Goal: Information Seeking & Learning: Learn about a topic

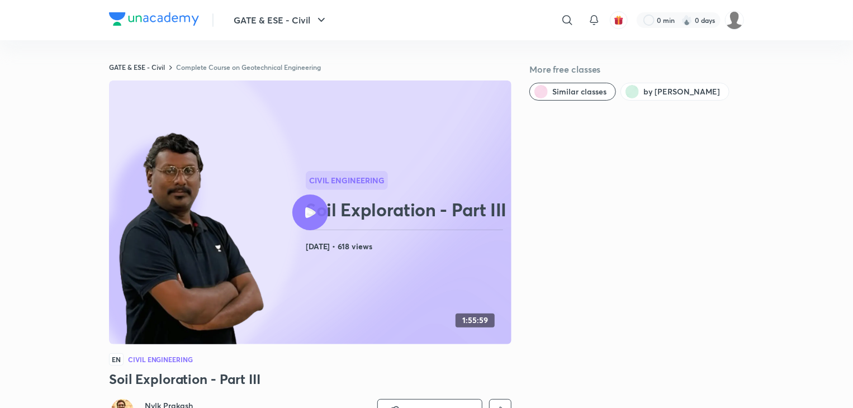
click at [302, 211] on div at bounding box center [310, 213] width 36 height 36
